Goal: Check status: Check status

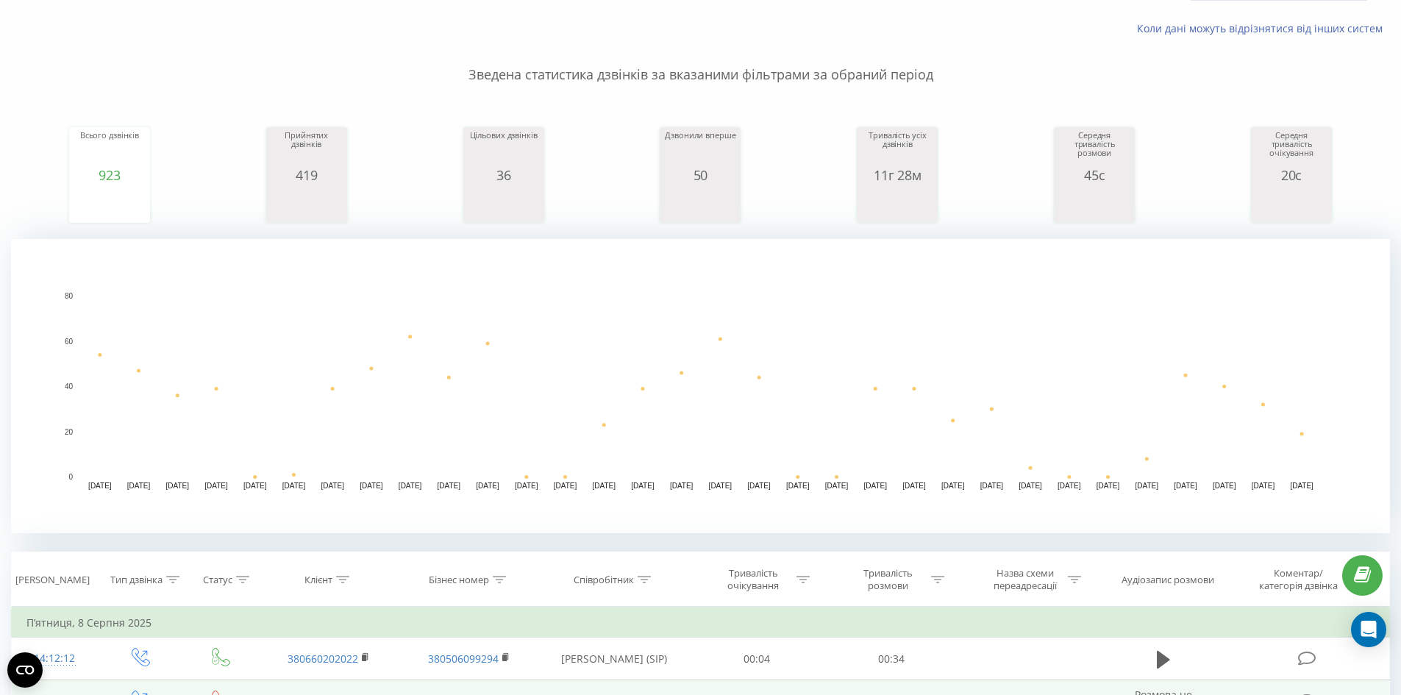
scroll to position [74, 0]
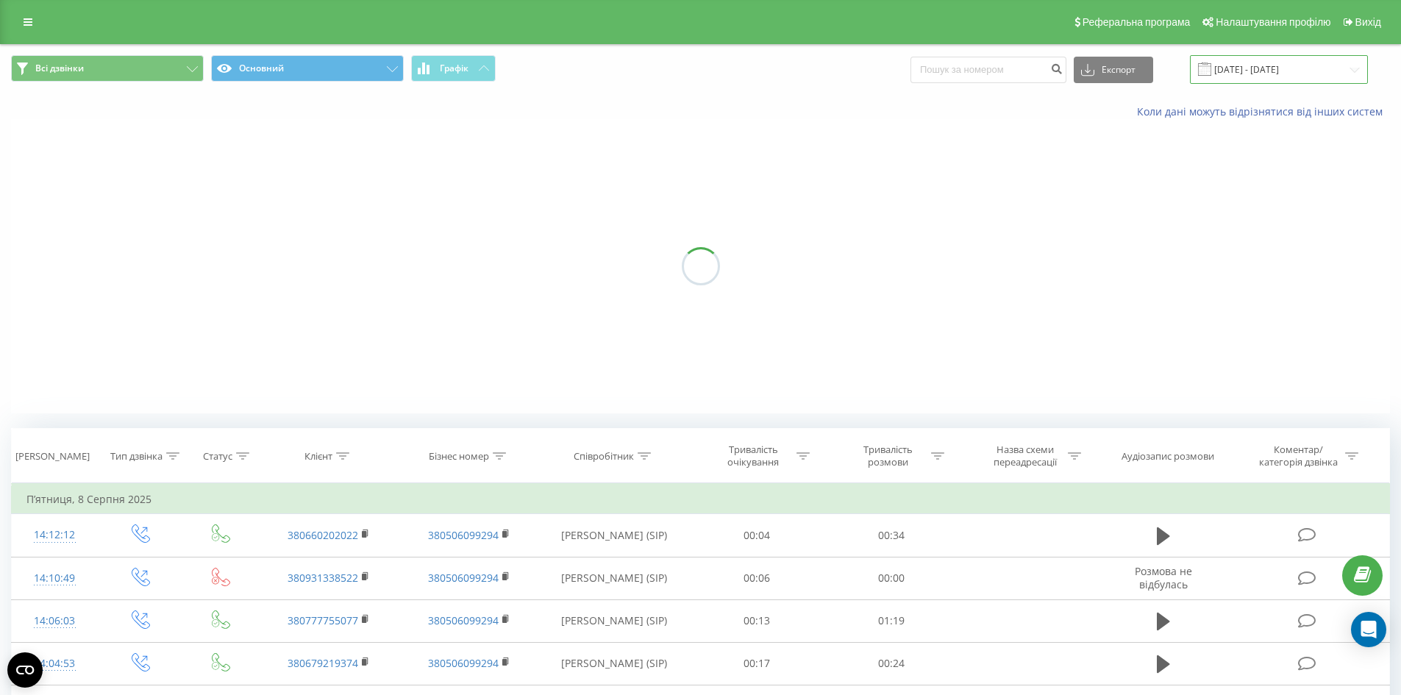
click at [1333, 70] on input "[DATE] - [DATE]" at bounding box center [1279, 69] width 178 height 29
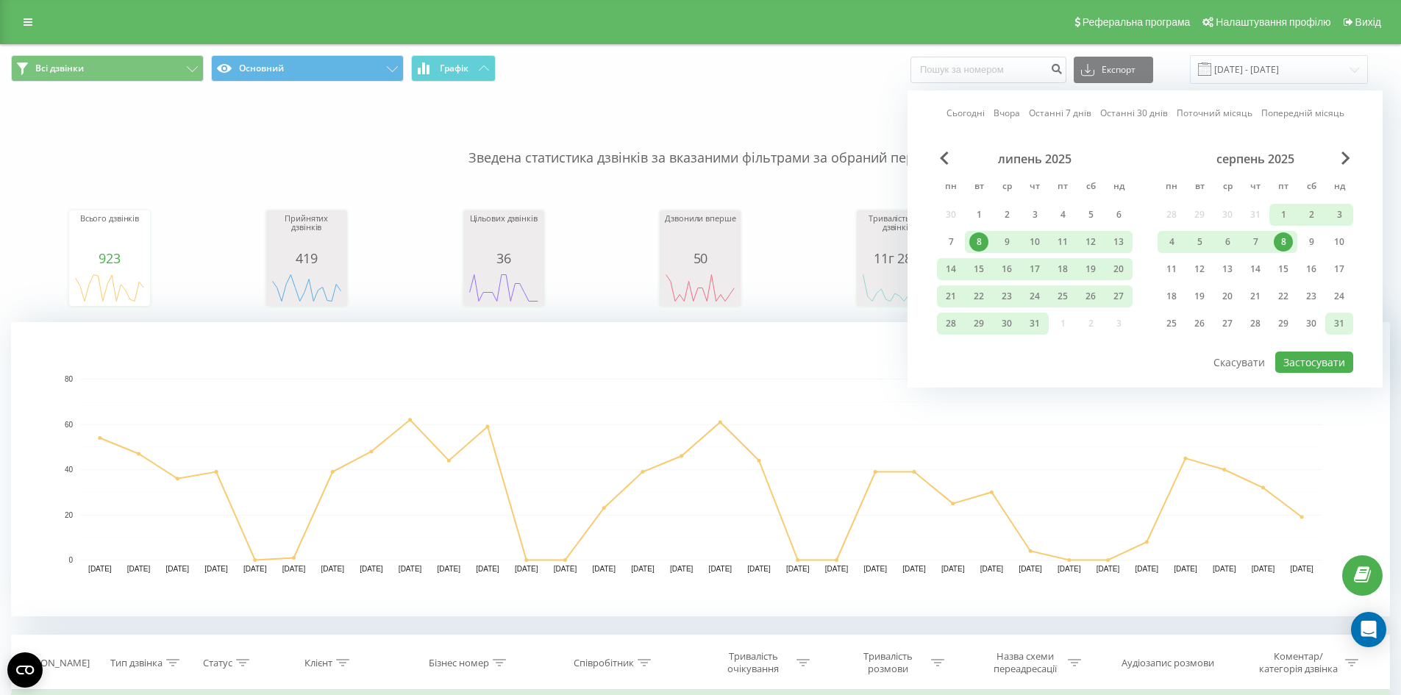
click at [1329, 321] on div "31" at bounding box center [1339, 324] width 28 height 22
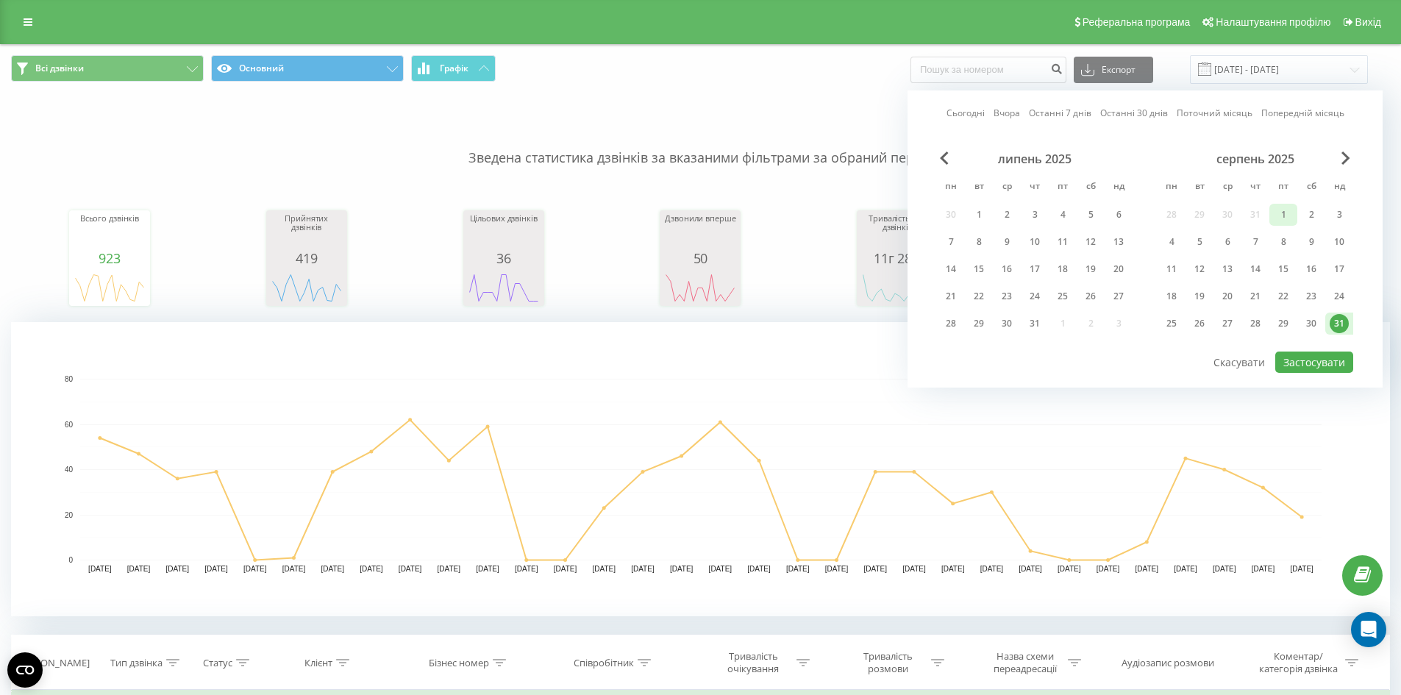
click at [1280, 213] on div "1" at bounding box center [1283, 214] width 19 height 19
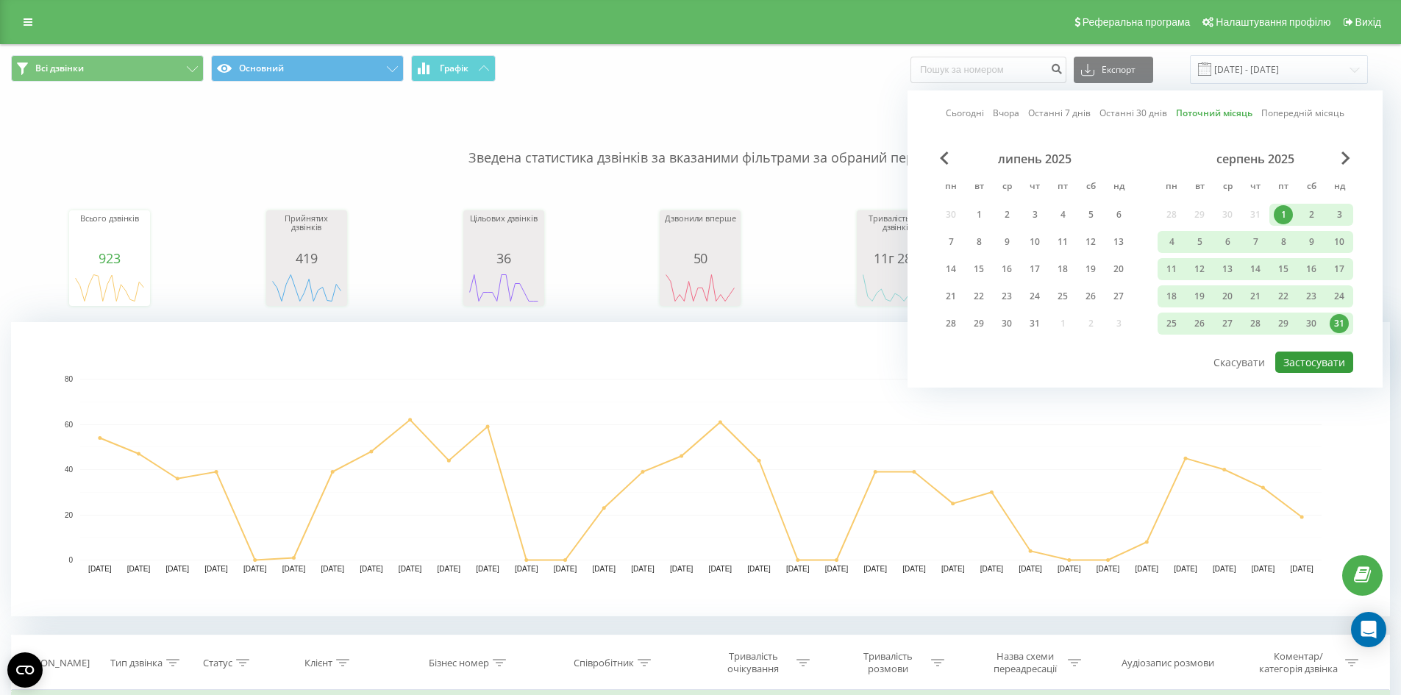
click at [1327, 355] on button "Застосувати" at bounding box center [1314, 362] width 78 height 21
type input "[DATE] - [DATE]"
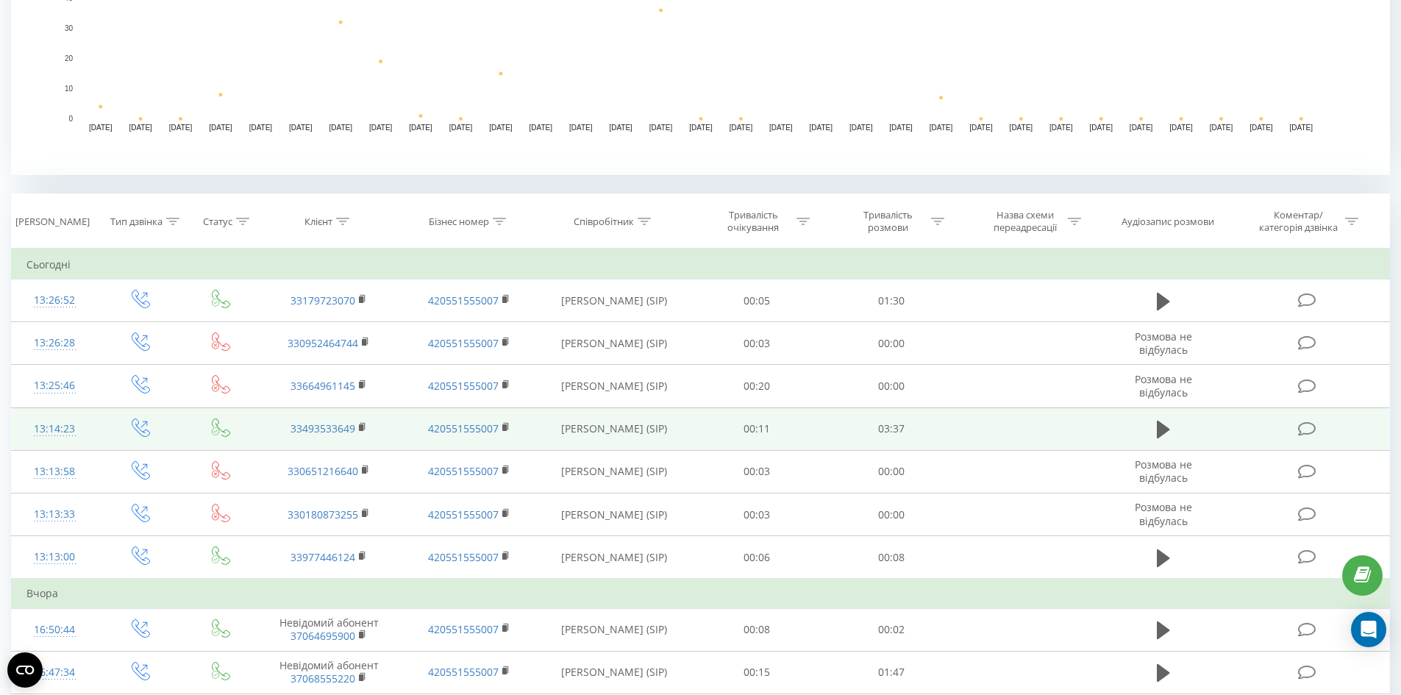
scroll to position [648, 0]
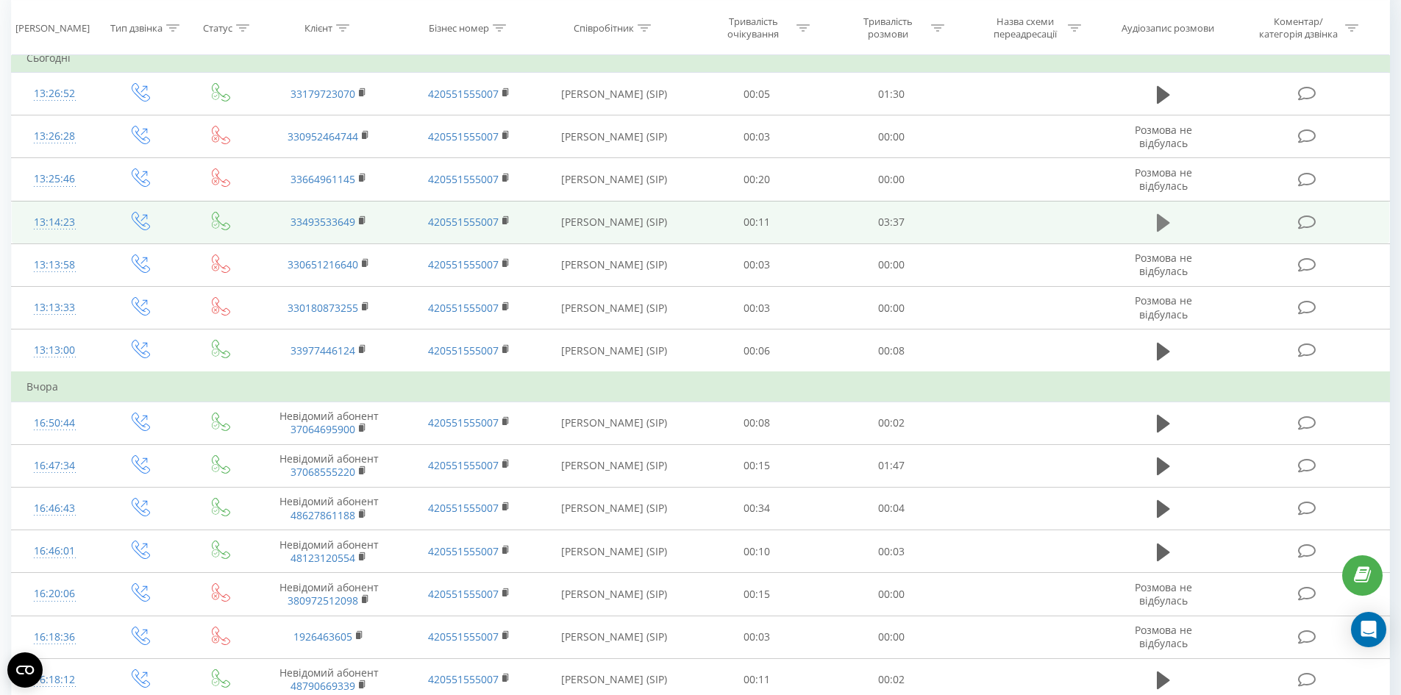
click at [1153, 229] on button at bounding box center [1164, 223] width 22 height 22
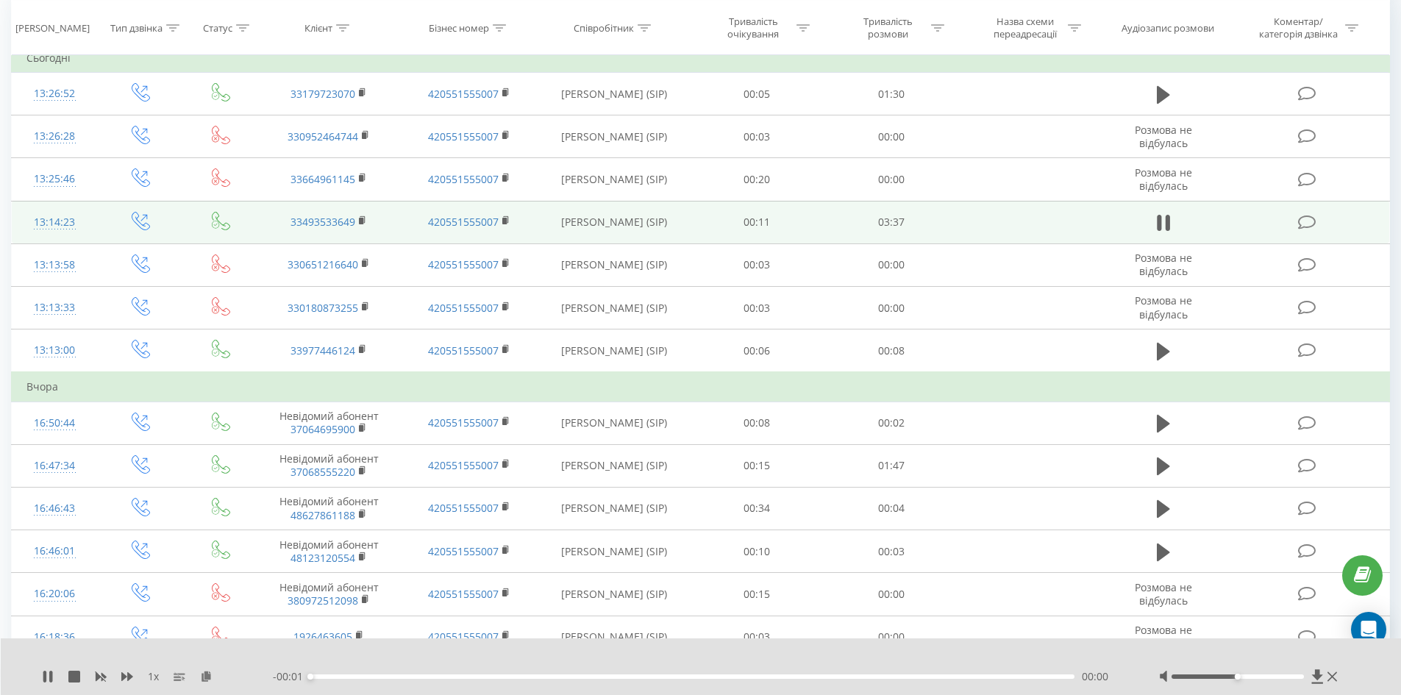
click at [1266, 677] on div at bounding box center [1238, 676] width 132 height 4
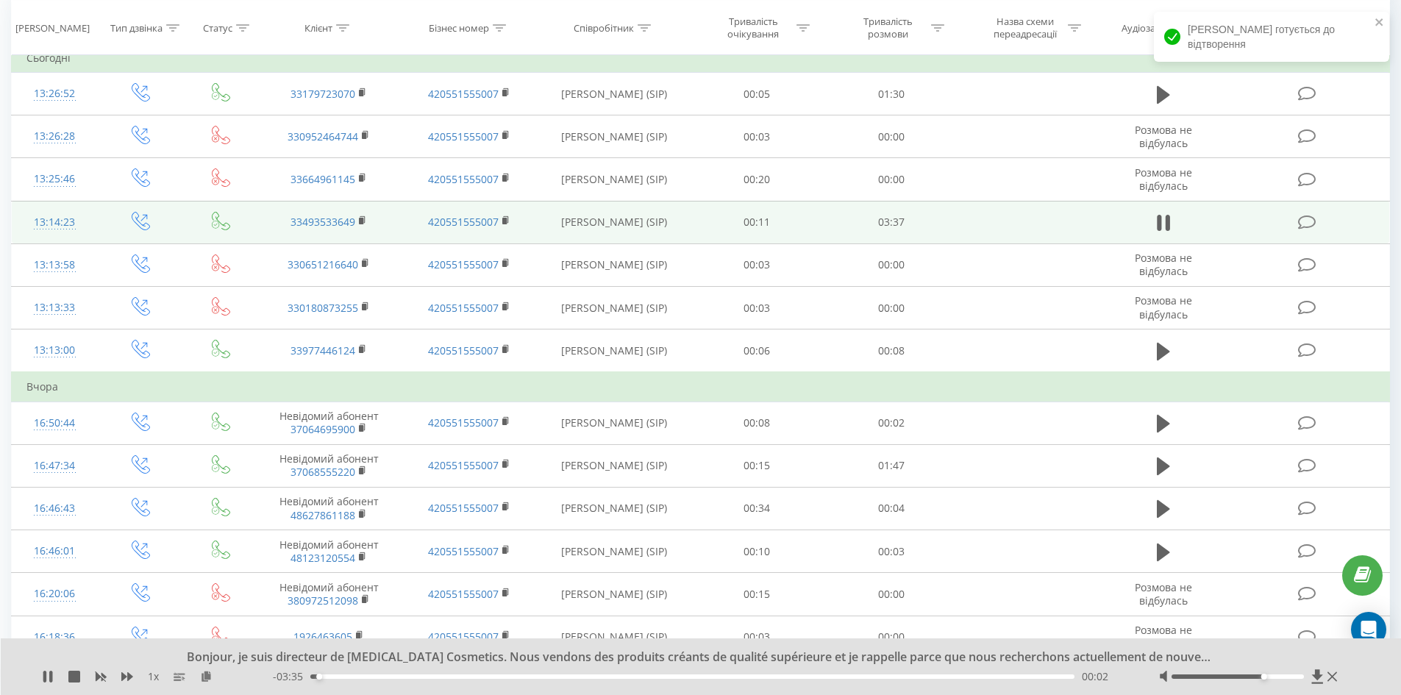
click at [1273, 679] on div at bounding box center [1250, 676] width 182 height 15
drag, startPoint x: 1275, startPoint y: 678, endPoint x: 1306, endPoint y: 677, distance: 30.2
click at [1304, 677] on div at bounding box center [1238, 676] width 132 height 4
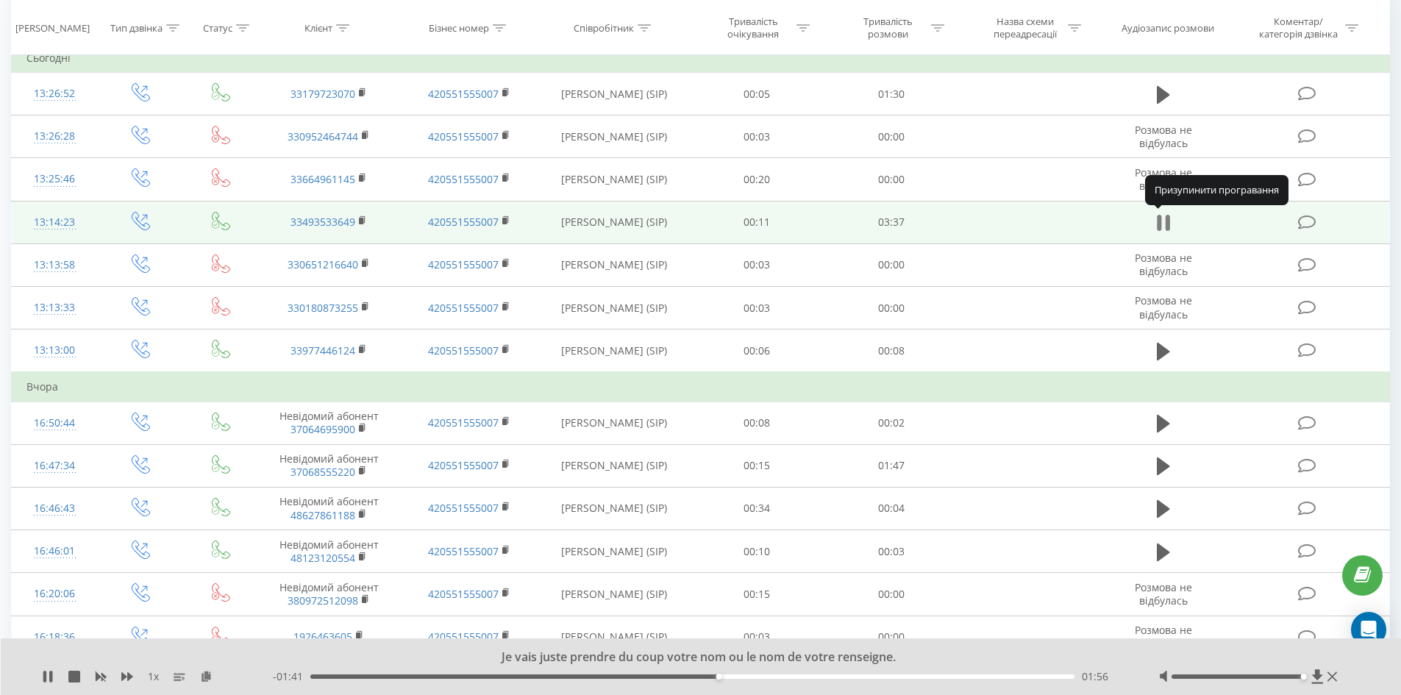
click at [1161, 214] on icon at bounding box center [1163, 223] width 13 height 21
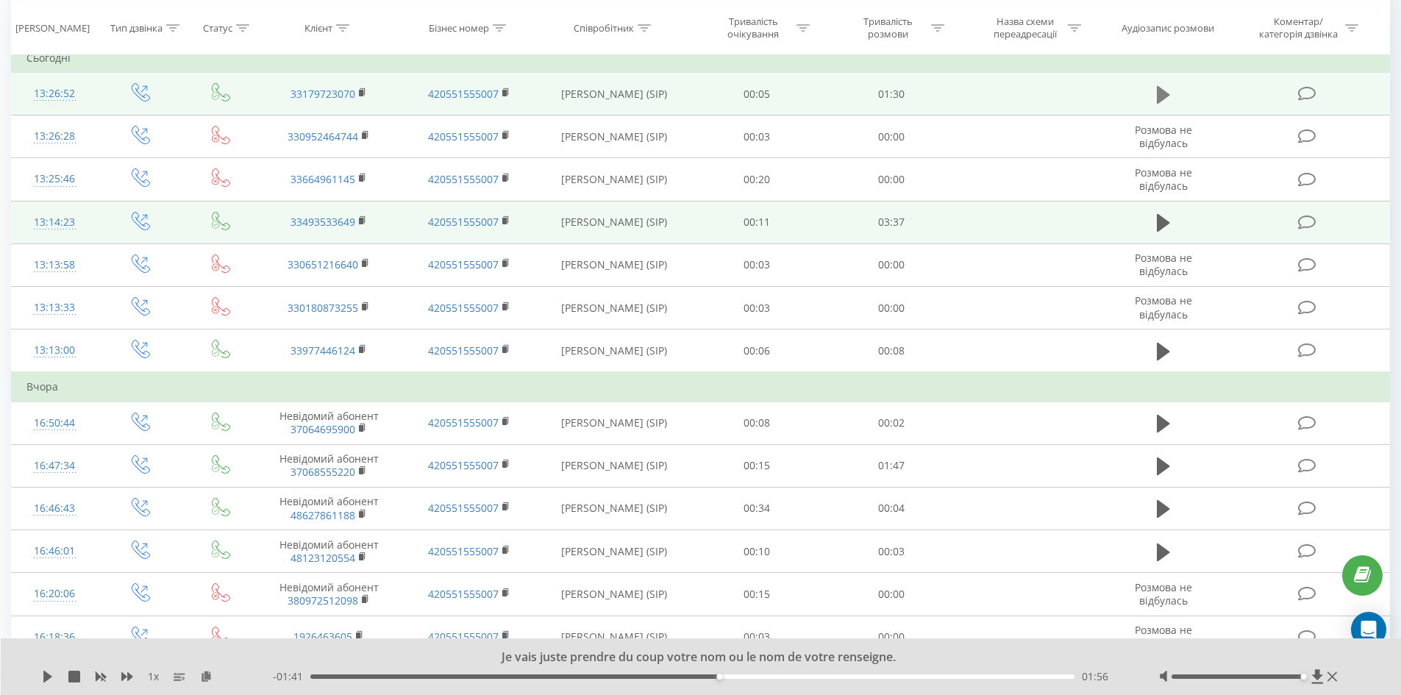
click at [1164, 101] on icon at bounding box center [1163, 95] width 13 height 21
